Goal: Browse casually

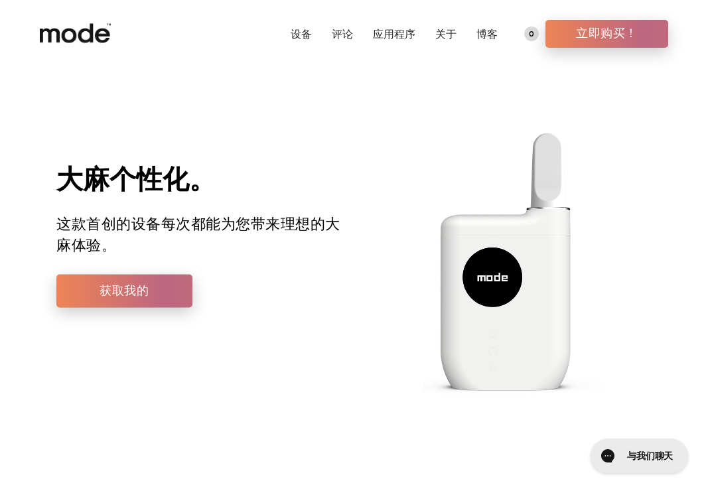
click at [342, 31] on font "评论" at bounding box center [342, 33] width 21 height 13
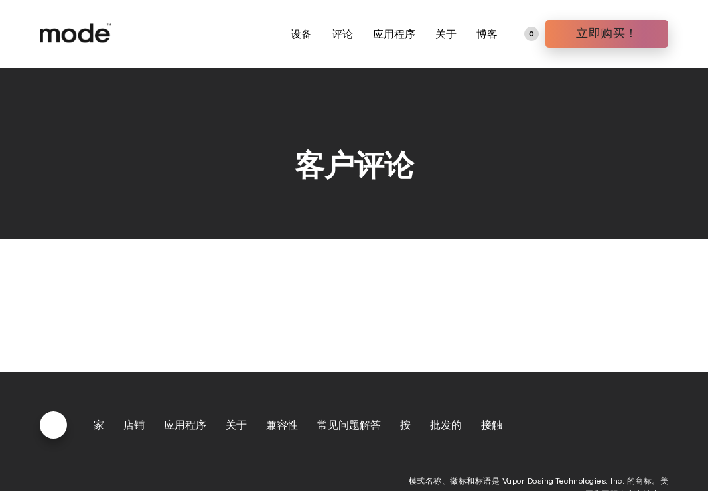
click at [310, 33] on font "设备" at bounding box center [301, 33] width 21 height 13
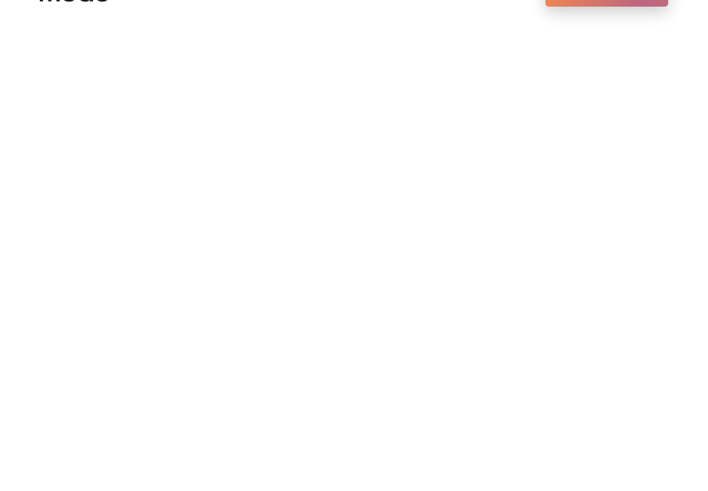
scroll to position [68, 0]
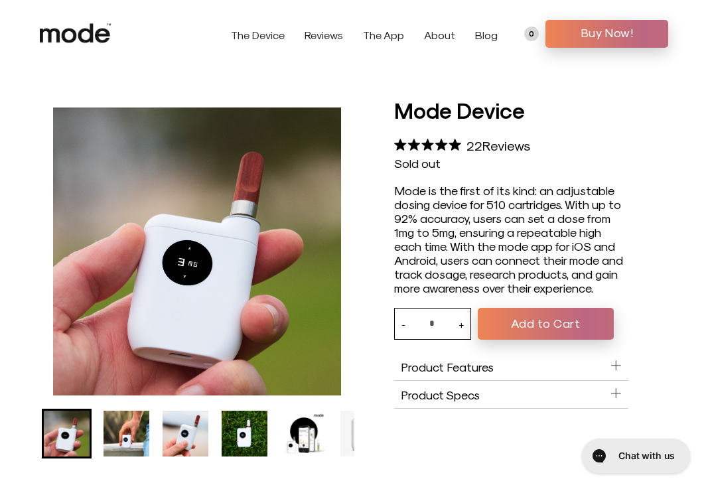
click at [237, 419] on img "Go to slide 4" at bounding box center [245, 434] width 46 height 46
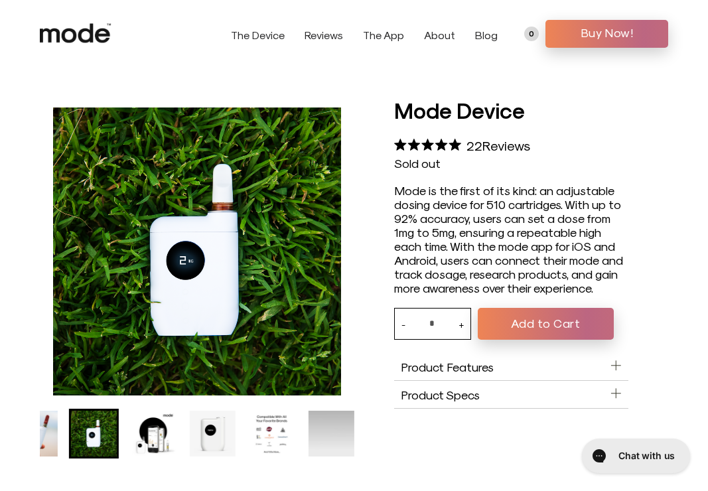
click at [150, 418] on img "Go to slide 5" at bounding box center [154, 434] width 46 height 46
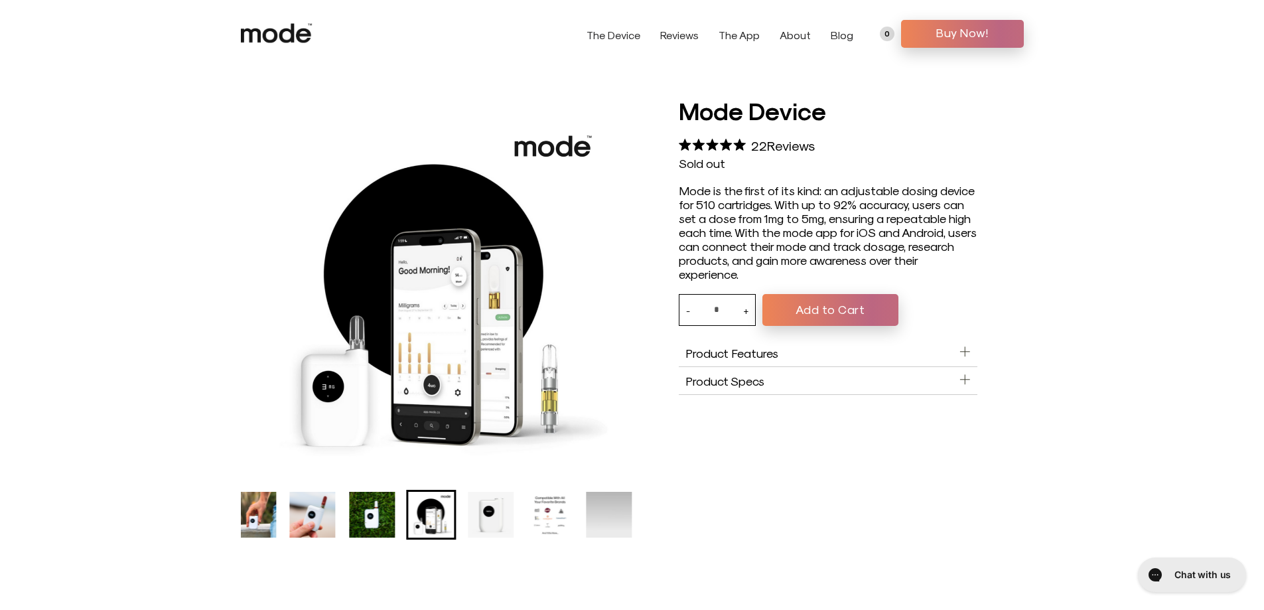
click at [311, 33] on use at bounding box center [276, 32] width 71 height 19
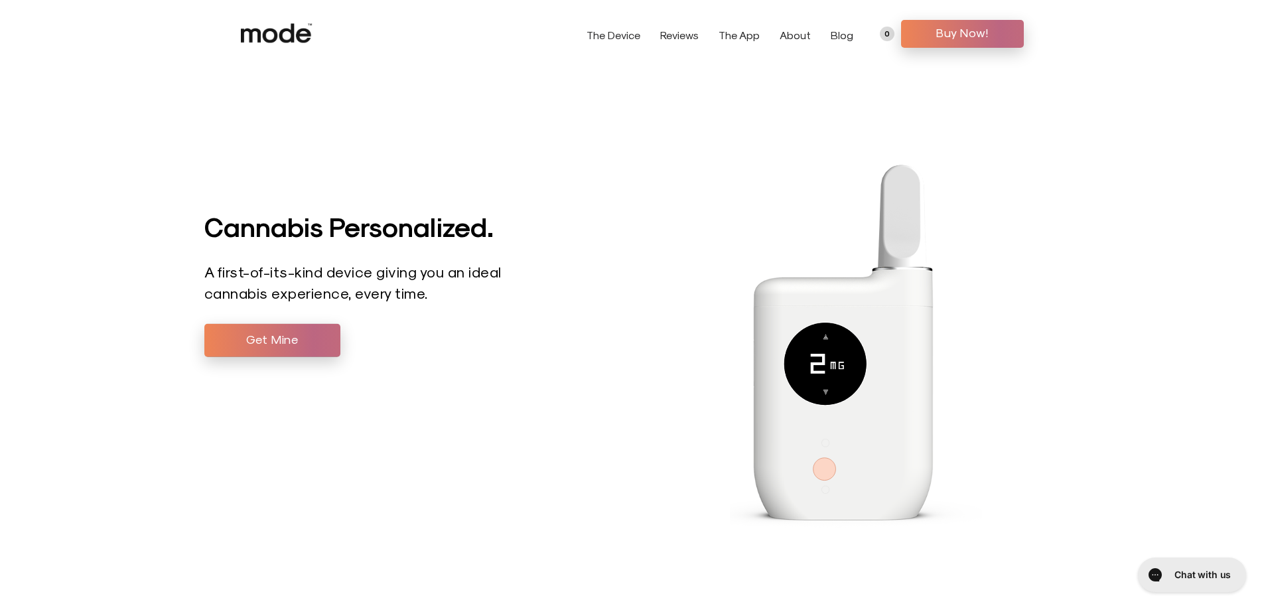
click at [238, 457] on div "Cannabis Personalized. A first-of-its-kind device giving you an ideal cannabis …" at bounding box center [656, 312] width 936 height 610
